Goal: Task Accomplishment & Management: Complete application form

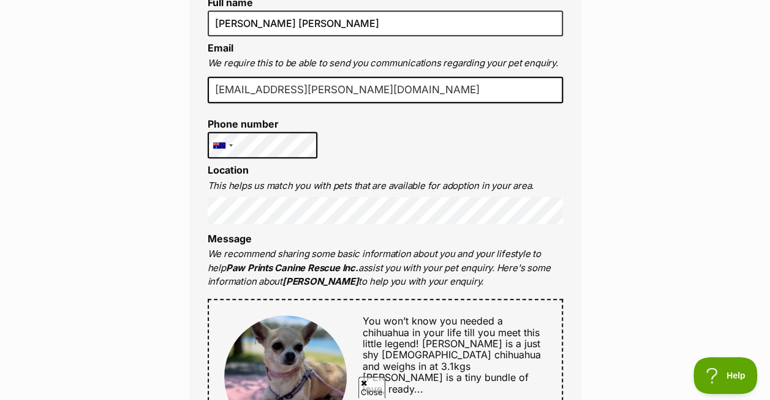
scroll to position [306, 0]
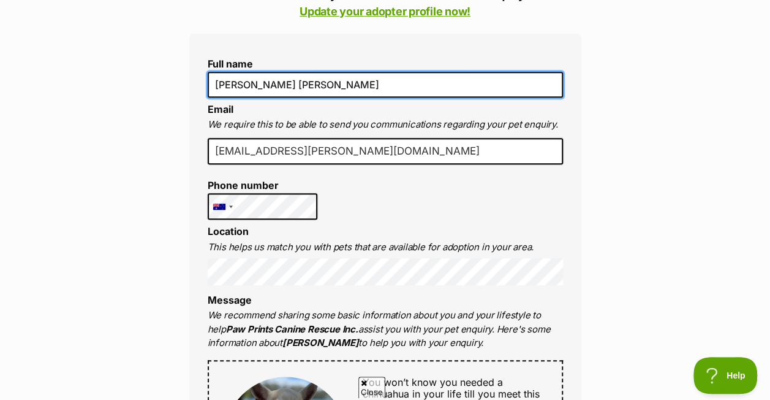
drag, startPoint x: 251, startPoint y: 87, endPoint x: 370, endPoint y: 103, distance: 120.6
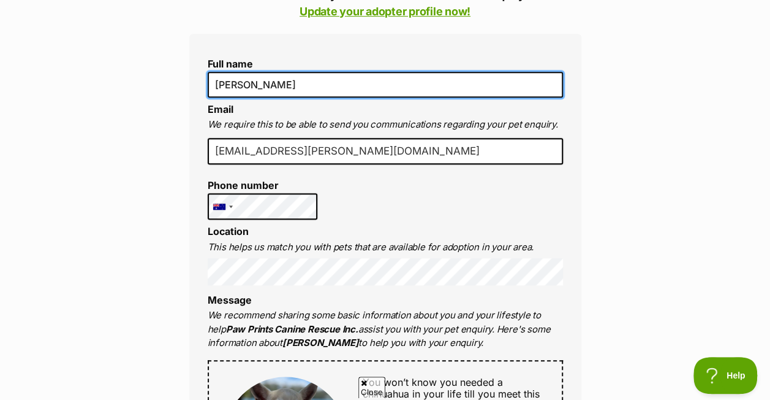
click at [268, 91] on input "Jacqui K" at bounding box center [385, 85] width 355 height 26
drag, startPoint x: 315, startPoint y: 89, endPoint x: 332, endPoint y: 91, distance: 16.6
click at [316, 89] on input "Jacqui K" at bounding box center [385, 85] width 355 height 26
type input "Jacqui Klaassen"
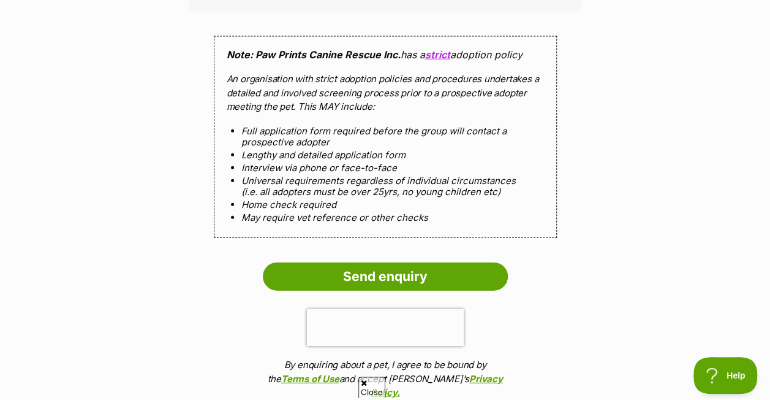
scroll to position [1348, 0]
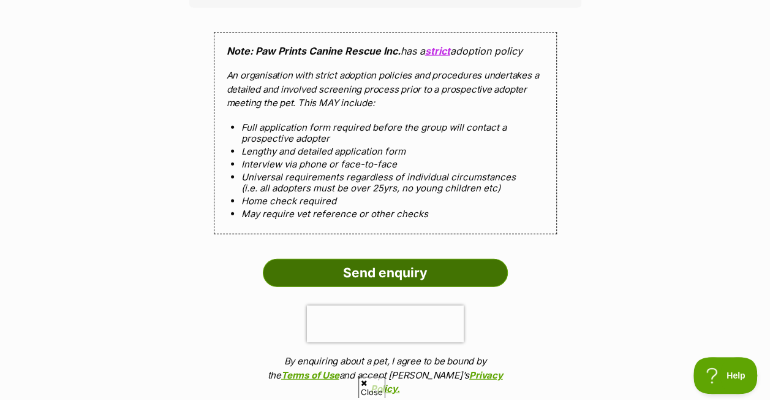
click at [385, 259] on input "Send enquiry" at bounding box center [385, 273] width 245 height 28
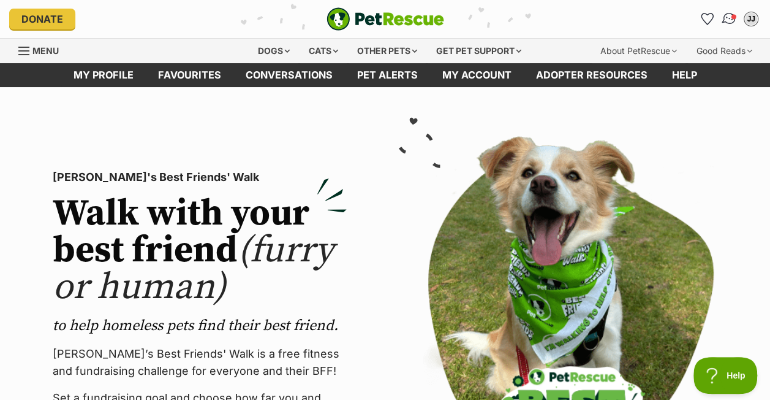
click at [732, 17] on span "Conversations" at bounding box center [734, 16] width 6 height 6
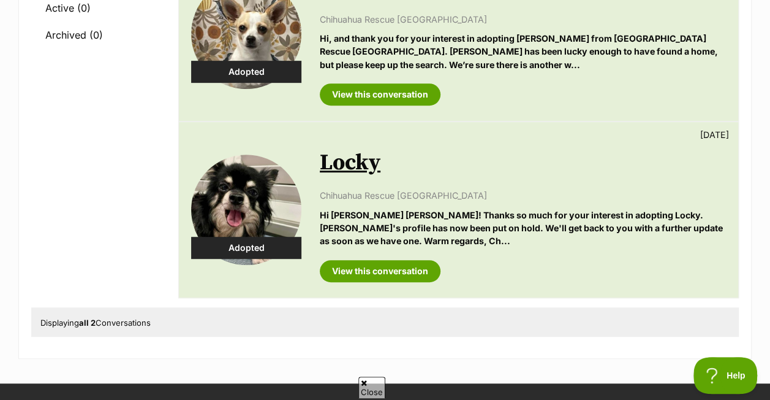
scroll to position [306, 0]
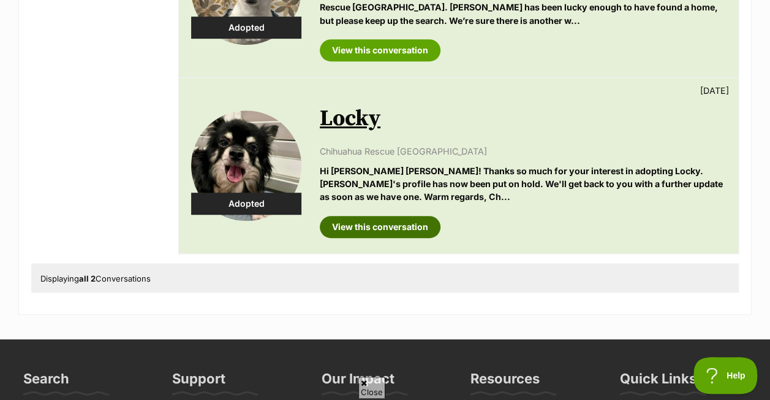
click at [404, 225] on link "View this conversation" at bounding box center [380, 227] width 121 height 22
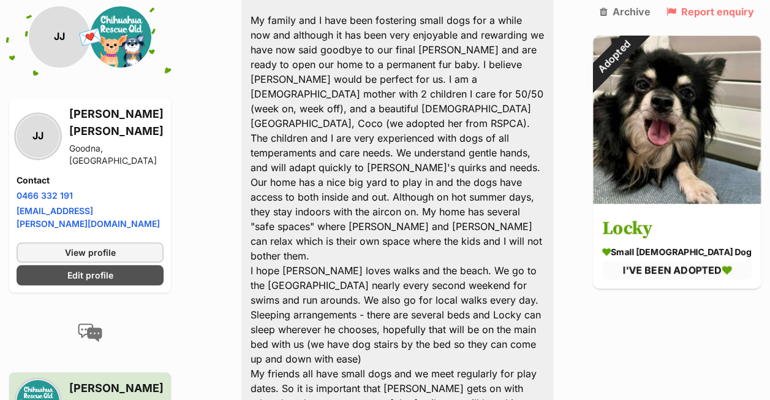
scroll to position [490, 0]
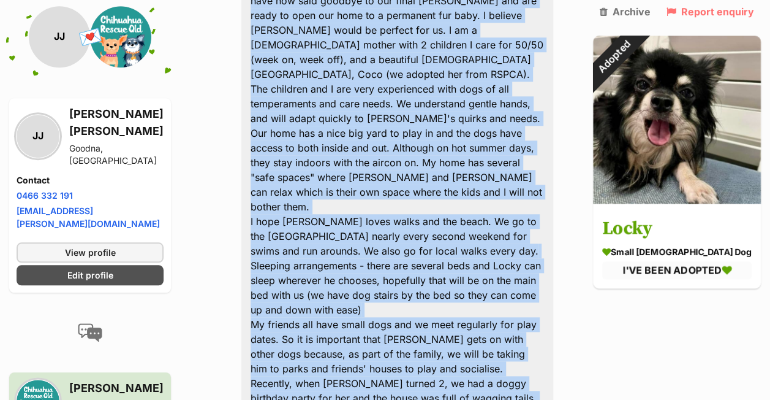
drag, startPoint x: 258, startPoint y: 60, endPoint x: 362, endPoint y: 325, distance: 285.1
click at [362, 325] on div "Hi, My family and I have been fostering small dogs for a while now and although…" at bounding box center [397, 213] width 312 height 577
copy div "My family and I have been fostering small dogs for a while now and although it …"
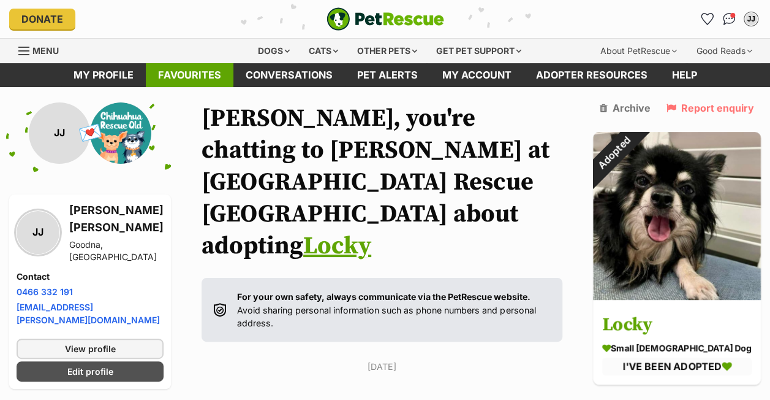
scroll to position [0, 0]
click at [270, 50] on div "Dogs" at bounding box center [273, 51] width 49 height 25
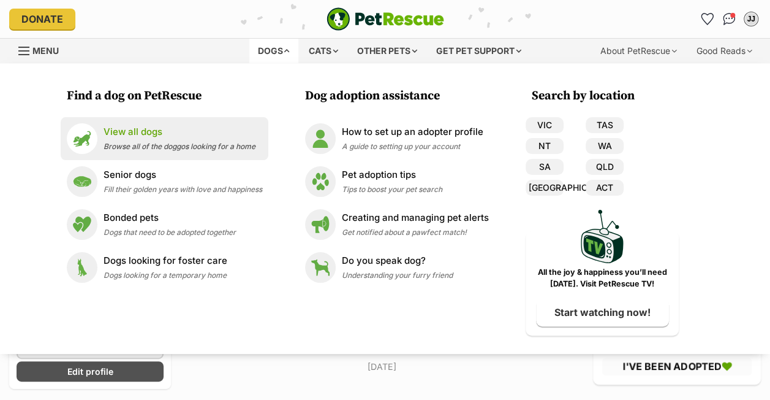
click at [148, 139] on div "View all dogs Browse all of the doggos looking for a home" at bounding box center [180, 138] width 152 height 26
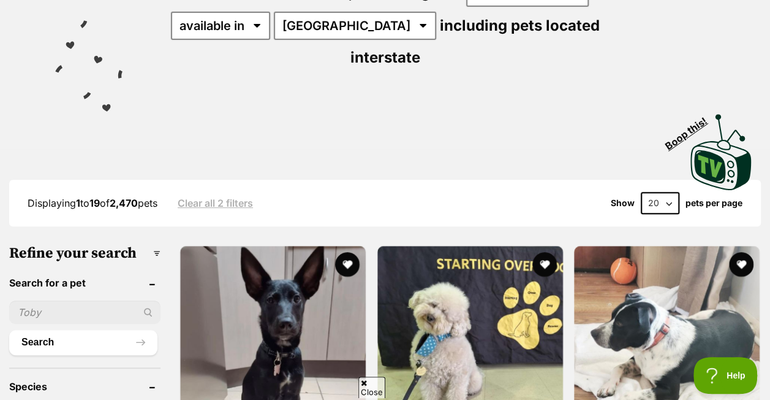
click at [47, 300] on input "text" at bounding box center [84, 311] width 151 height 23
type input "[PERSON_NAME]"
click at [9, 330] on button "Search" at bounding box center [83, 342] width 148 height 25
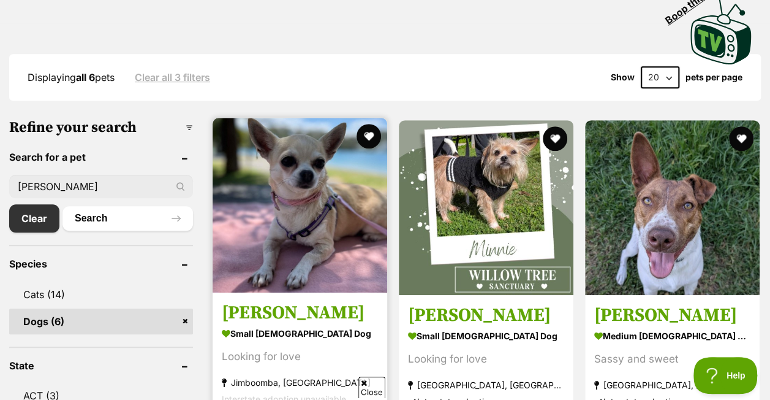
scroll to position [368, 0]
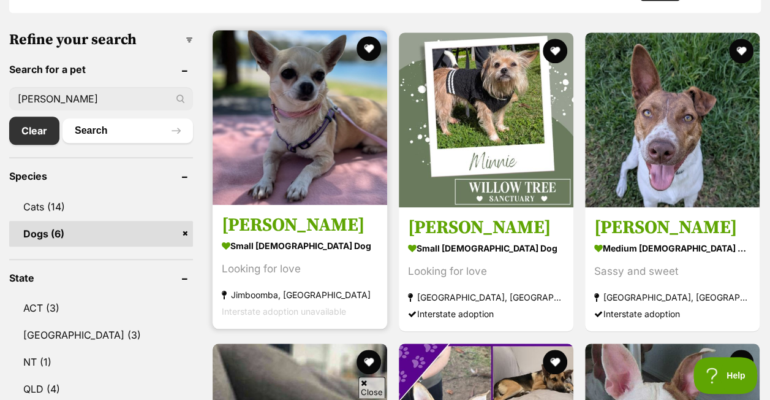
click at [279, 201] on img at bounding box center [300, 117] width 175 height 175
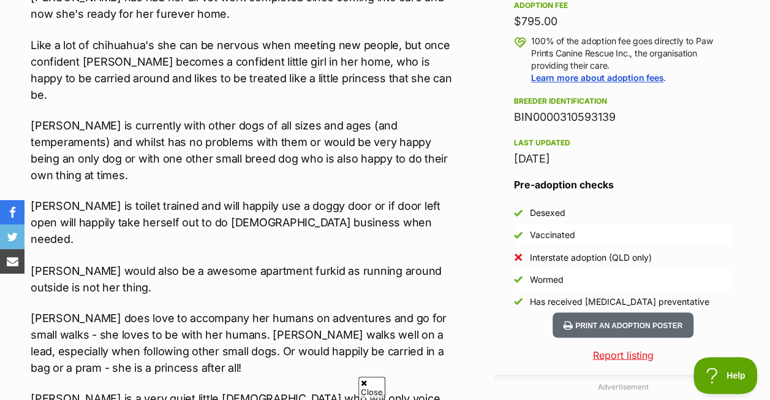
scroll to position [919, 0]
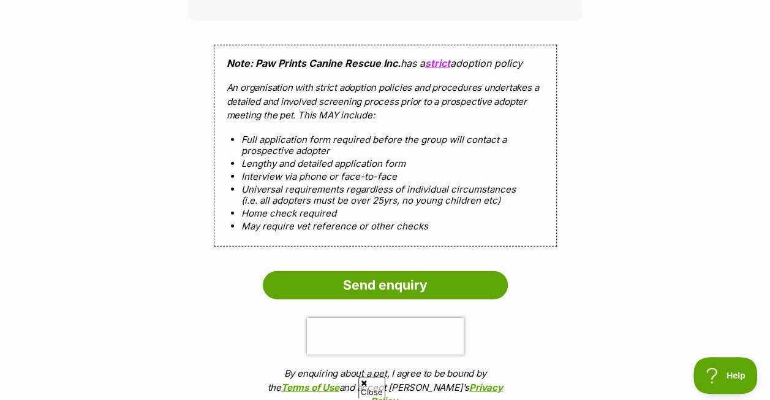
scroll to position [1532, 0]
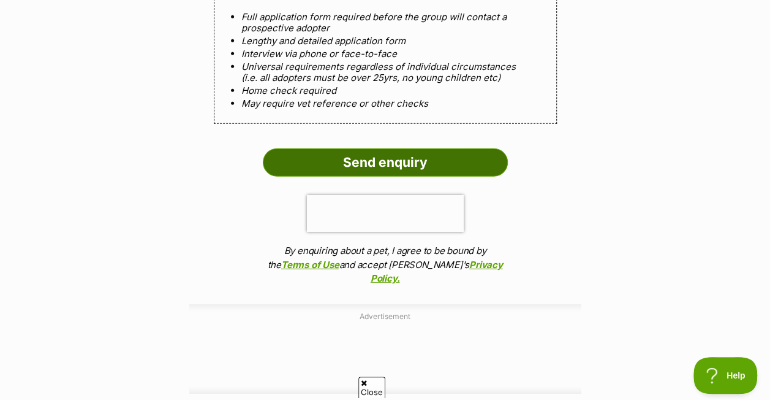
click at [345, 148] on input "Send enquiry" at bounding box center [385, 162] width 245 height 28
